Goal: Book appointment/travel/reservation

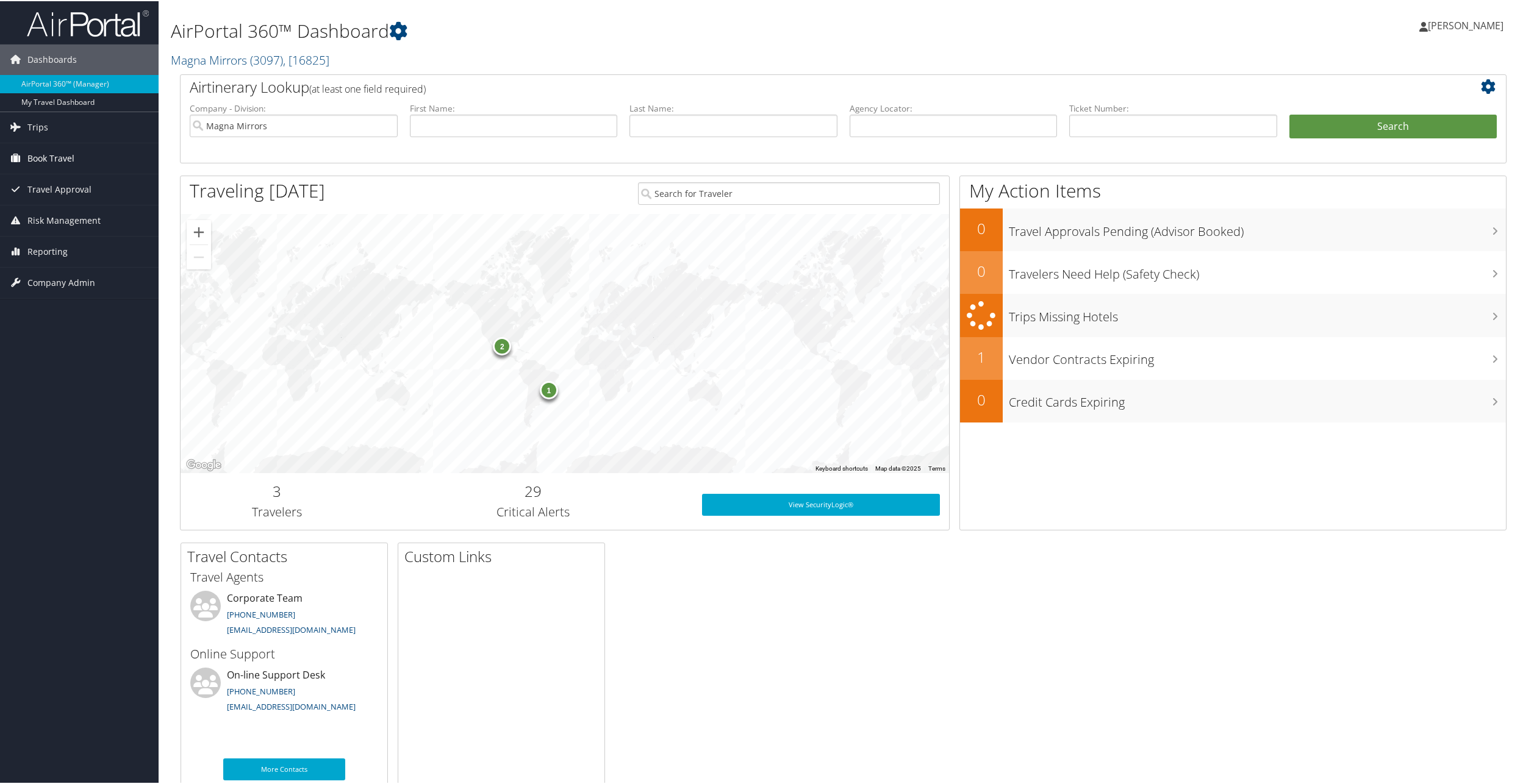
click at [16, 149] on icon at bounding box center [14, 156] width 18 height 18
click at [28, 214] on link "Book/Manage Online Trips" at bounding box center [79, 218] width 159 height 18
drag, startPoint x: 28, startPoint y: 214, endPoint x: 45, endPoint y: 13, distance: 201.7
click at [45, 13] on img at bounding box center [87, 22] width 122 height 28
click at [35, 154] on span "Book Travel" at bounding box center [51, 158] width 47 height 30
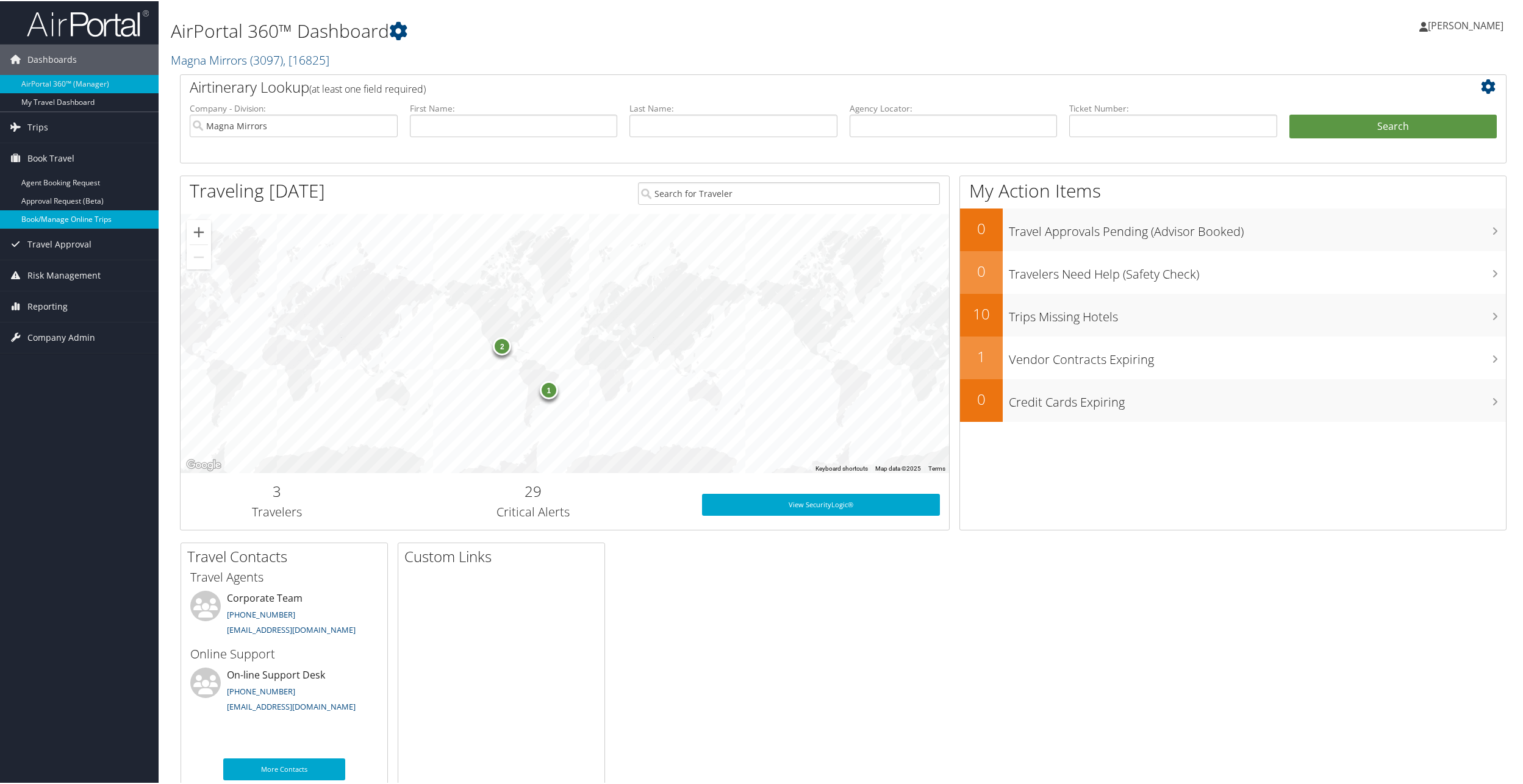
click at [64, 222] on link "Book/Manage Online Trips" at bounding box center [79, 218] width 159 height 18
